Goal: Navigation & Orientation: Go to known website

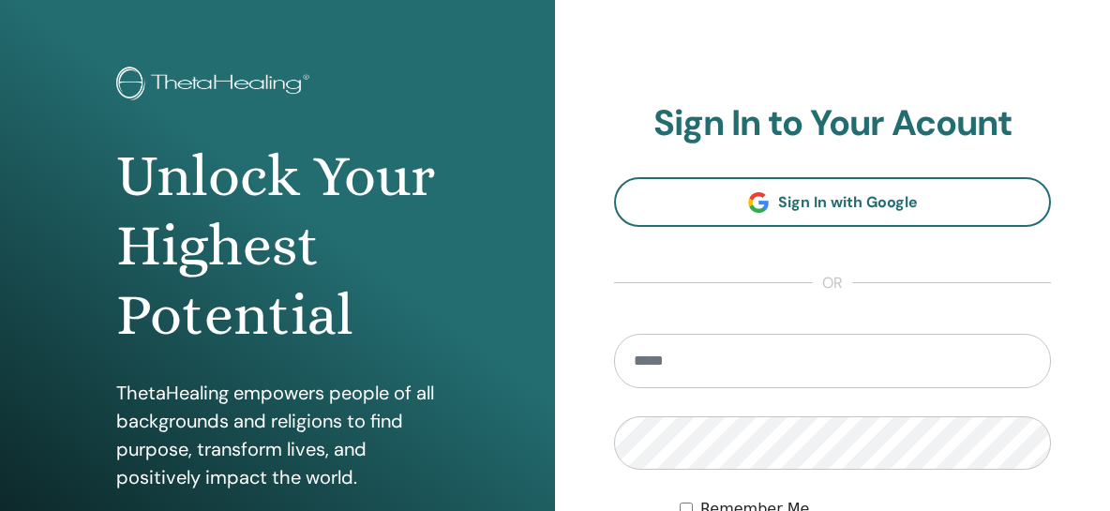
scroll to position [100, 0]
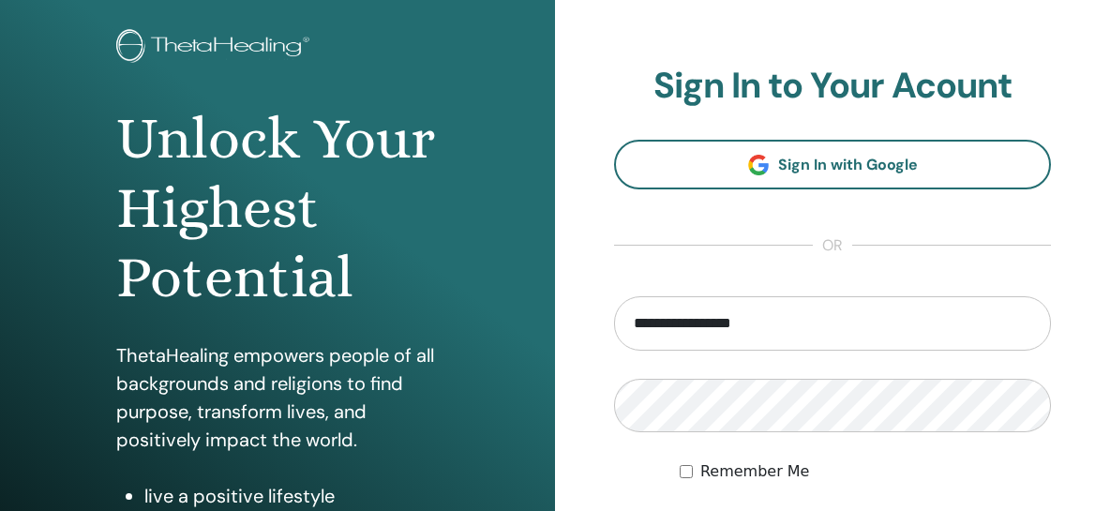
type input "**********"
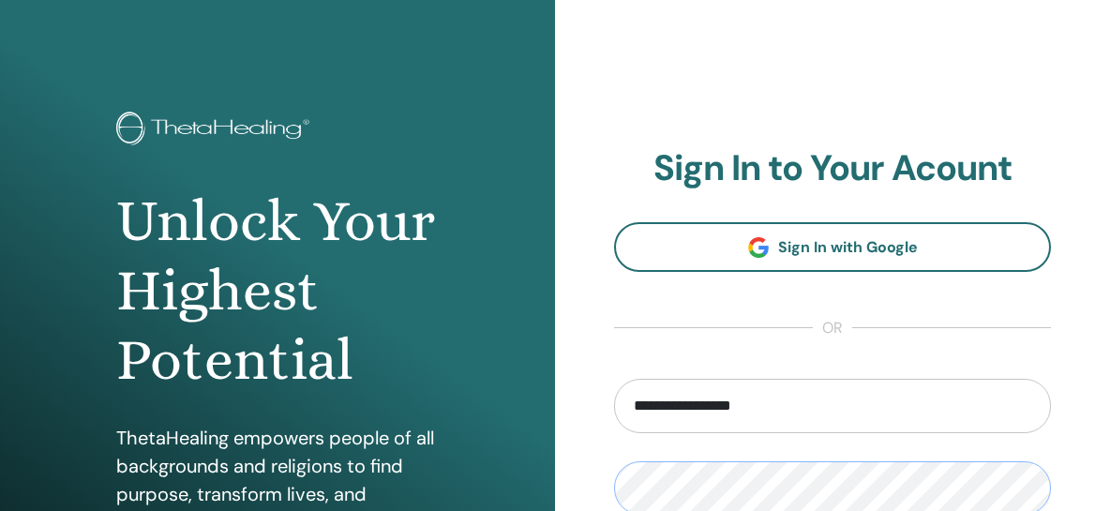
scroll to position [0, 0]
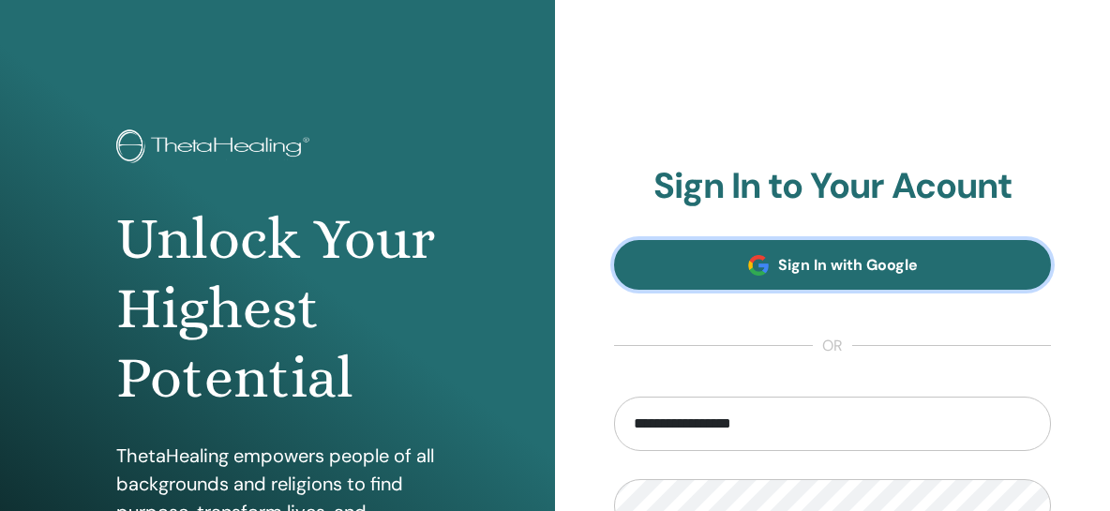
click at [814, 263] on span "Sign In with Google" at bounding box center [848, 265] width 140 height 20
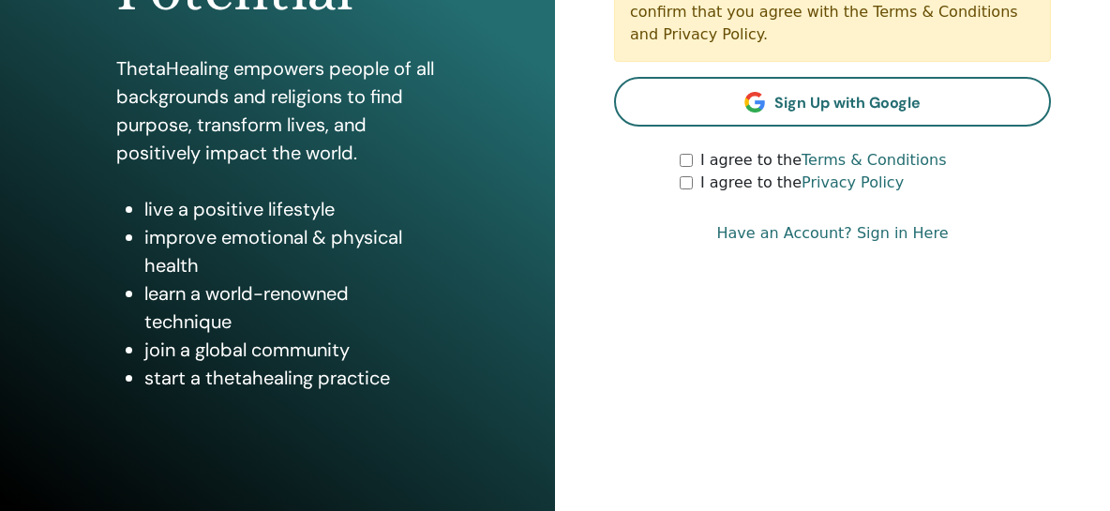
scroll to position [389, 0]
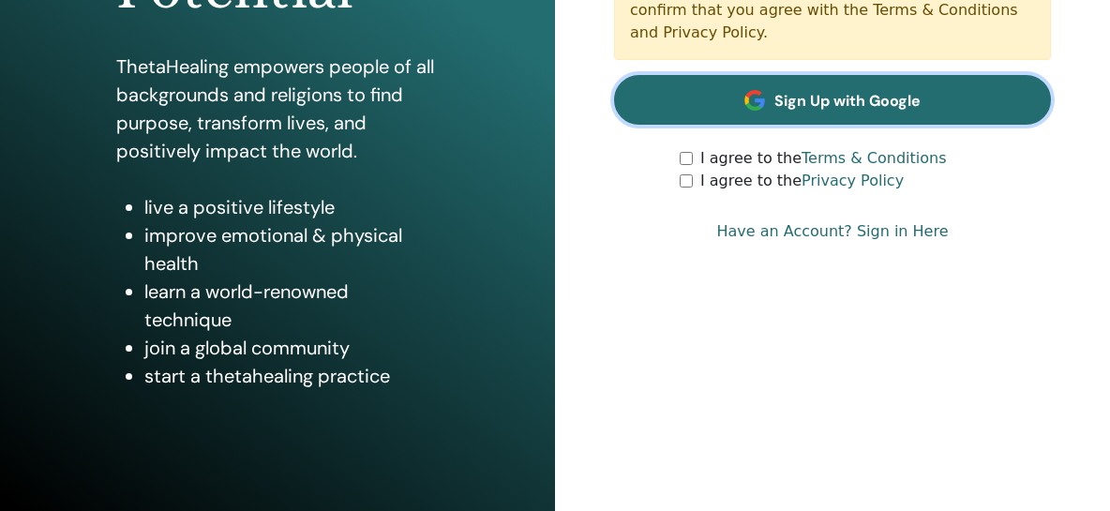
click at [820, 93] on span "Sign Up with Google" at bounding box center [847, 101] width 146 height 20
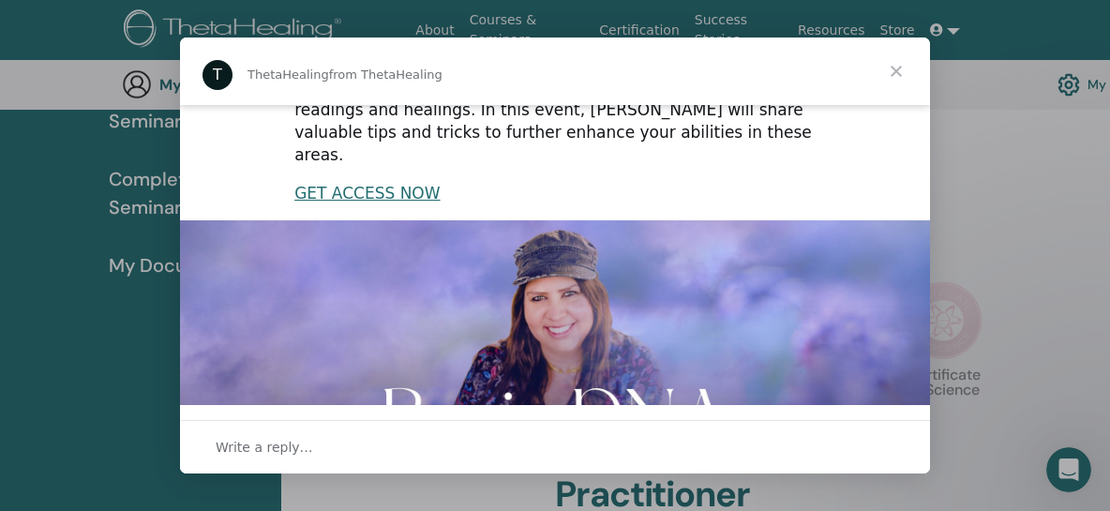
scroll to position [363, 0]
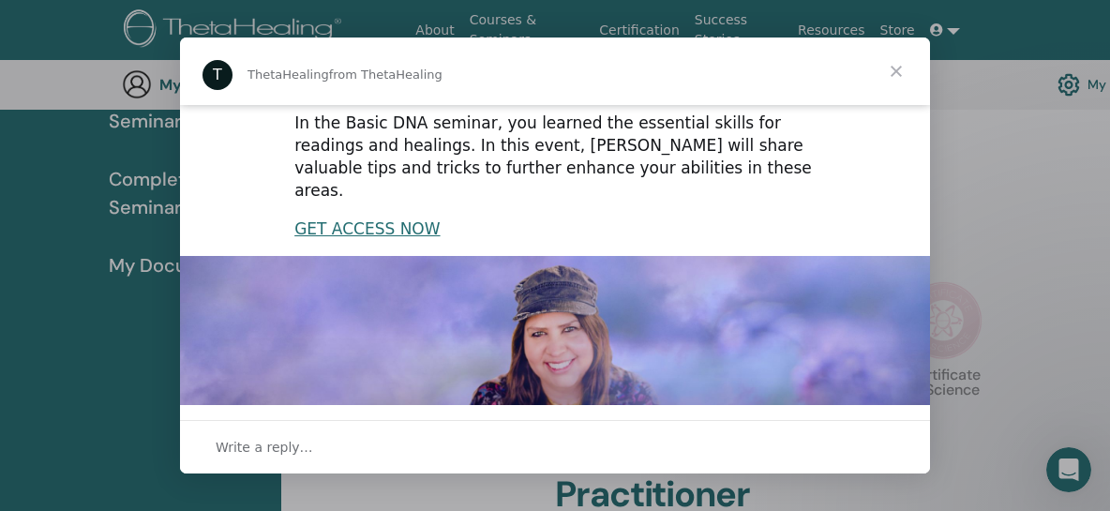
click at [897, 73] on span "Close" at bounding box center [895, 70] width 67 height 67
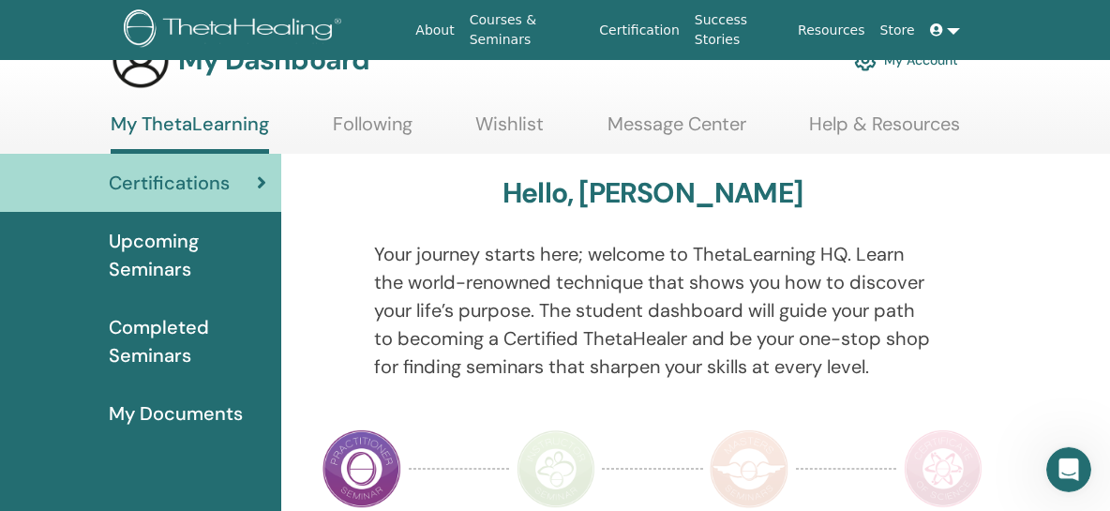
scroll to position [0, 0]
